Goal: Information Seeking & Learning: Learn about a topic

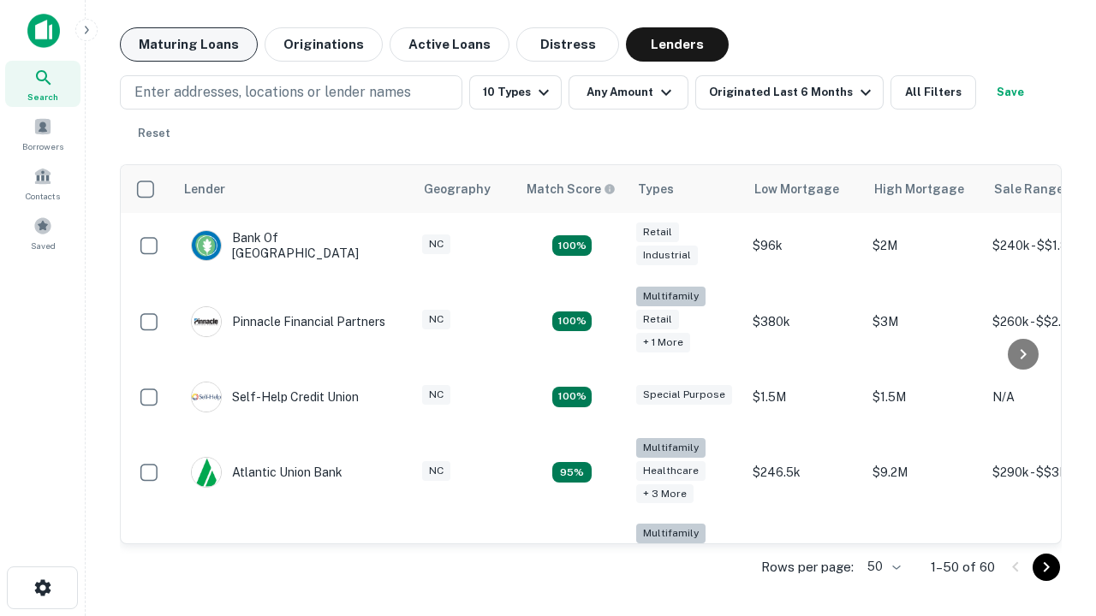
click at [188, 45] on button "Maturing Loans" at bounding box center [189, 44] width 138 height 34
